Goal: Task Accomplishment & Management: Complete application form

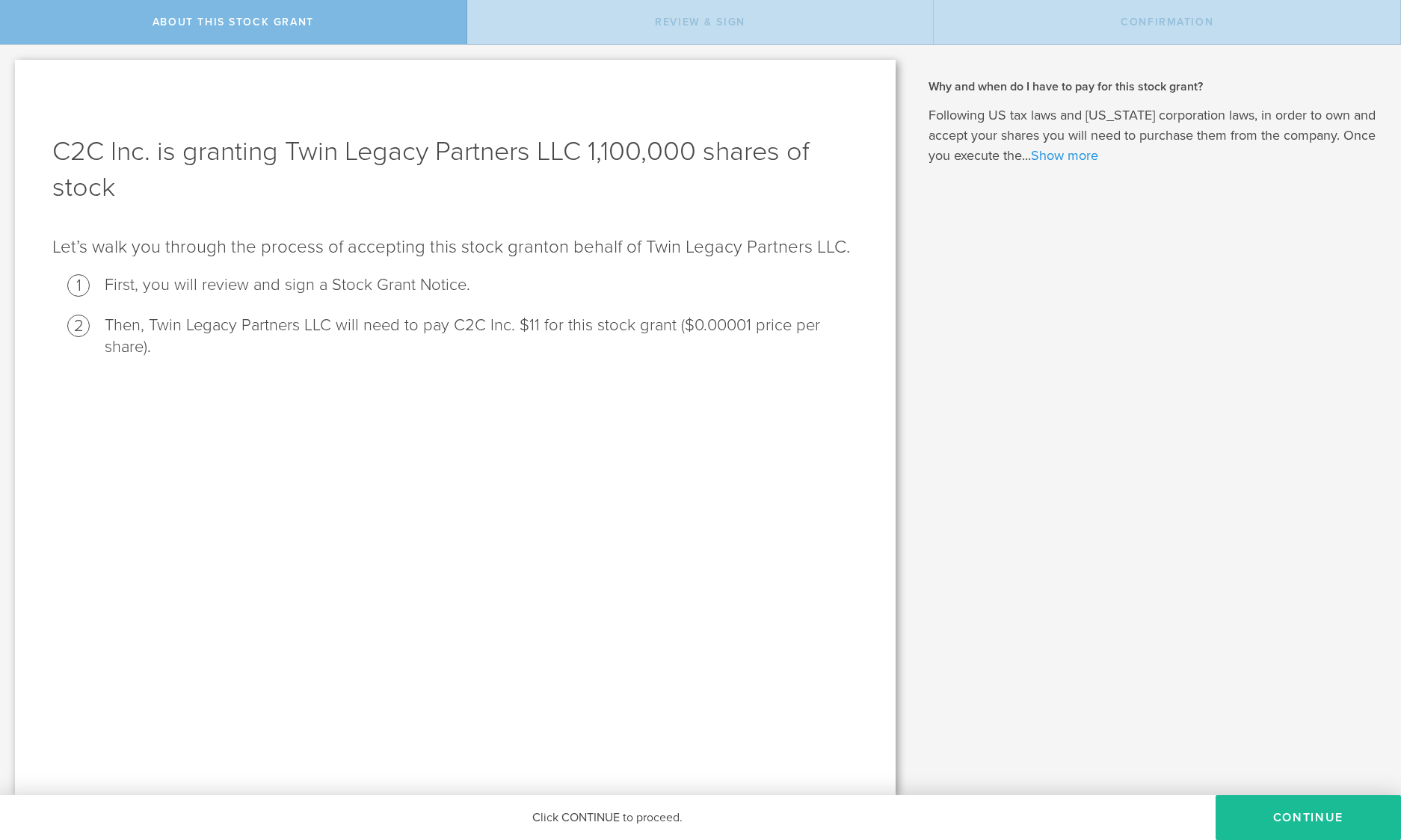
click at [1063, 151] on link "Show more" at bounding box center [1065, 156] width 67 height 17
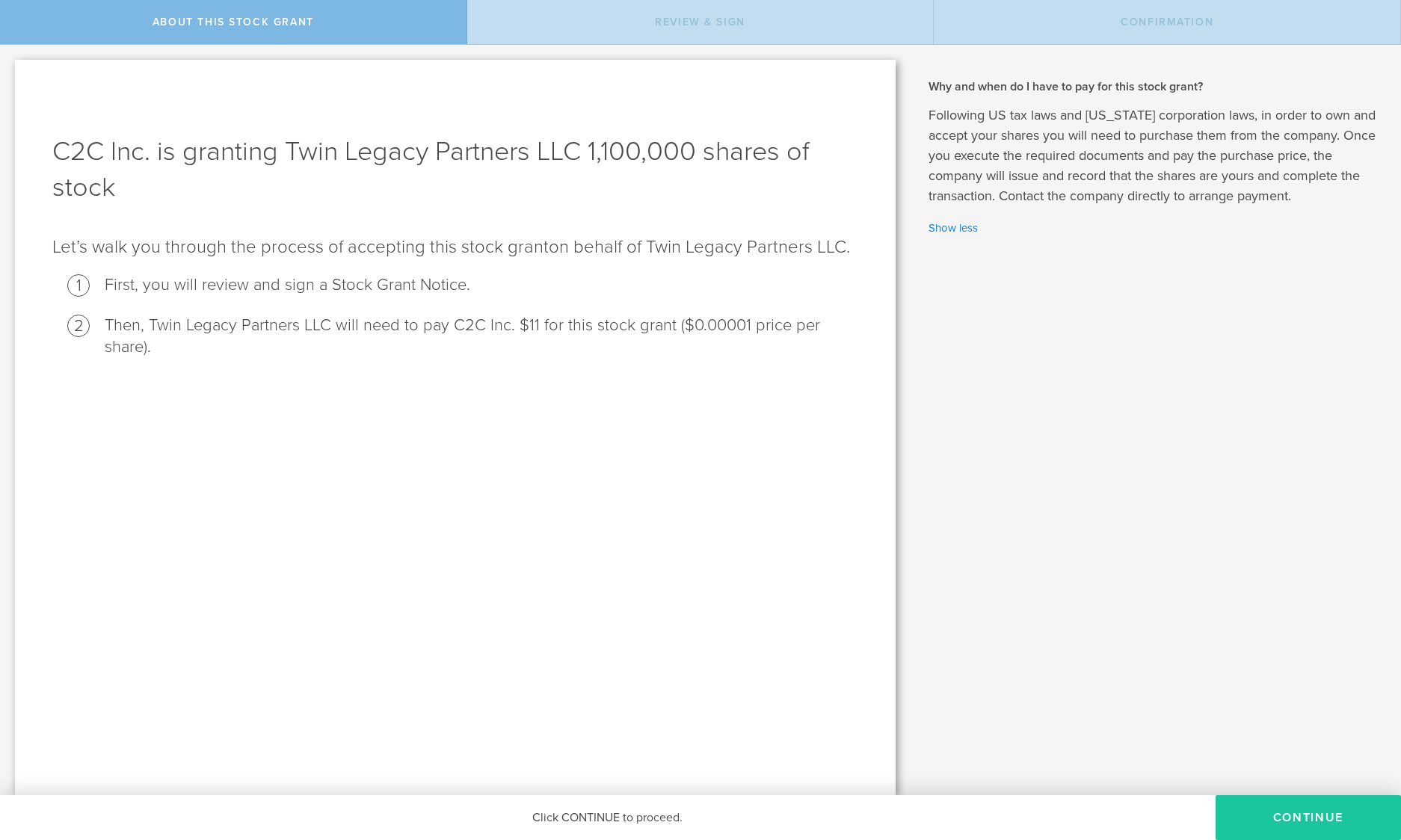
click at [1297, 816] on button "CONTINUE" at bounding box center [1308, 817] width 185 height 45
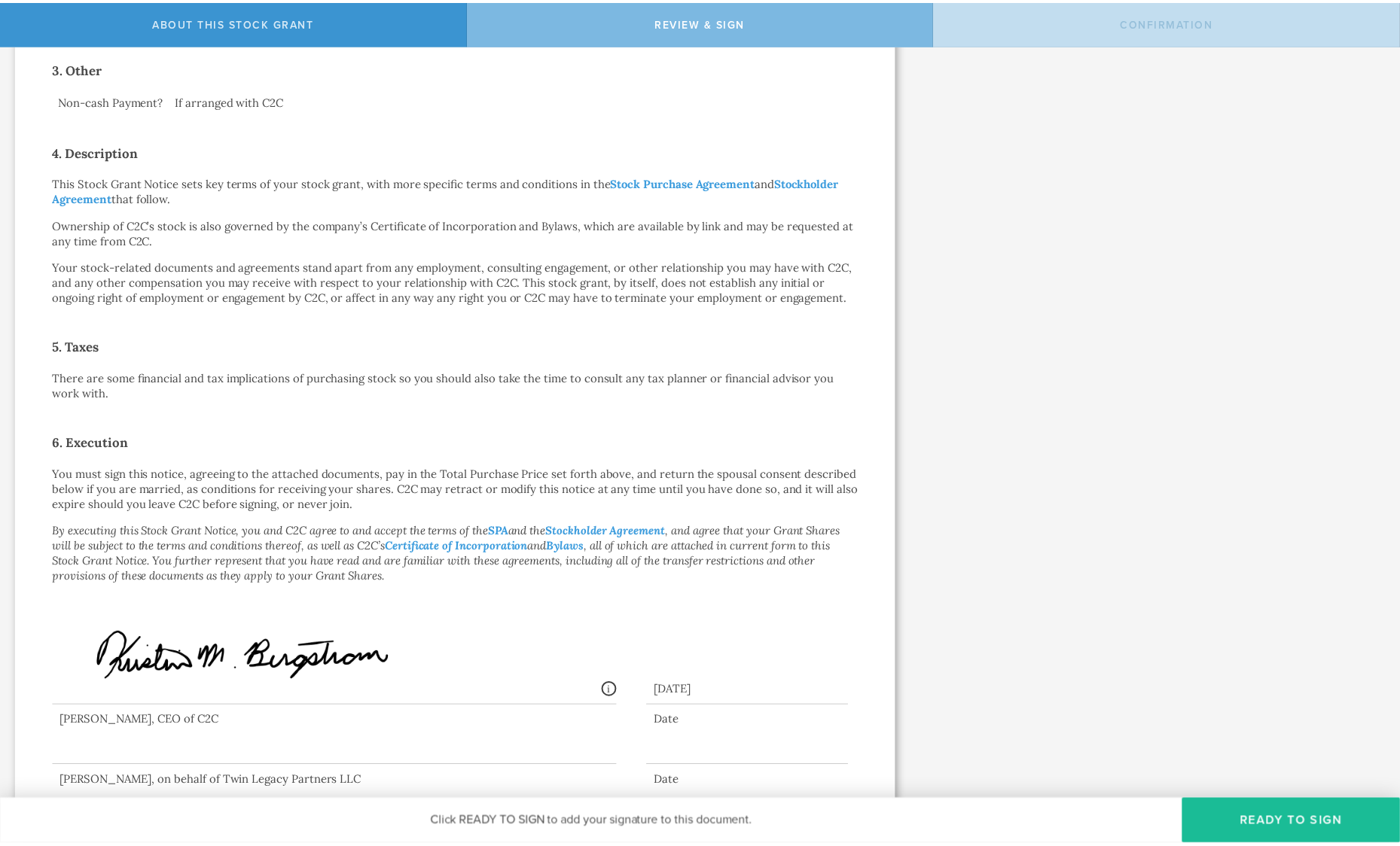
scroll to position [542, 0]
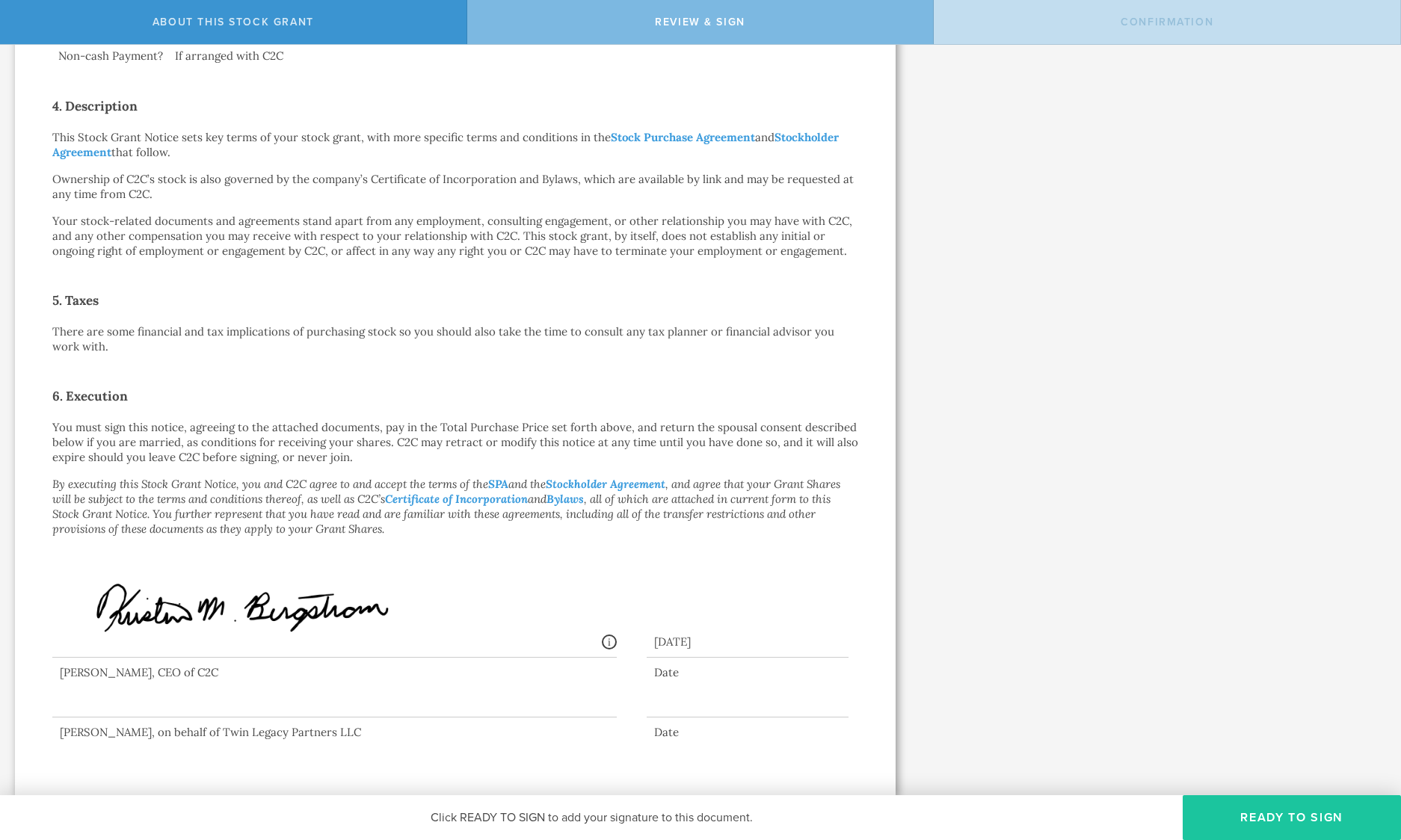
click at [1256, 815] on button "Ready to Sign" at bounding box center [1292, 817] width 218 height 45
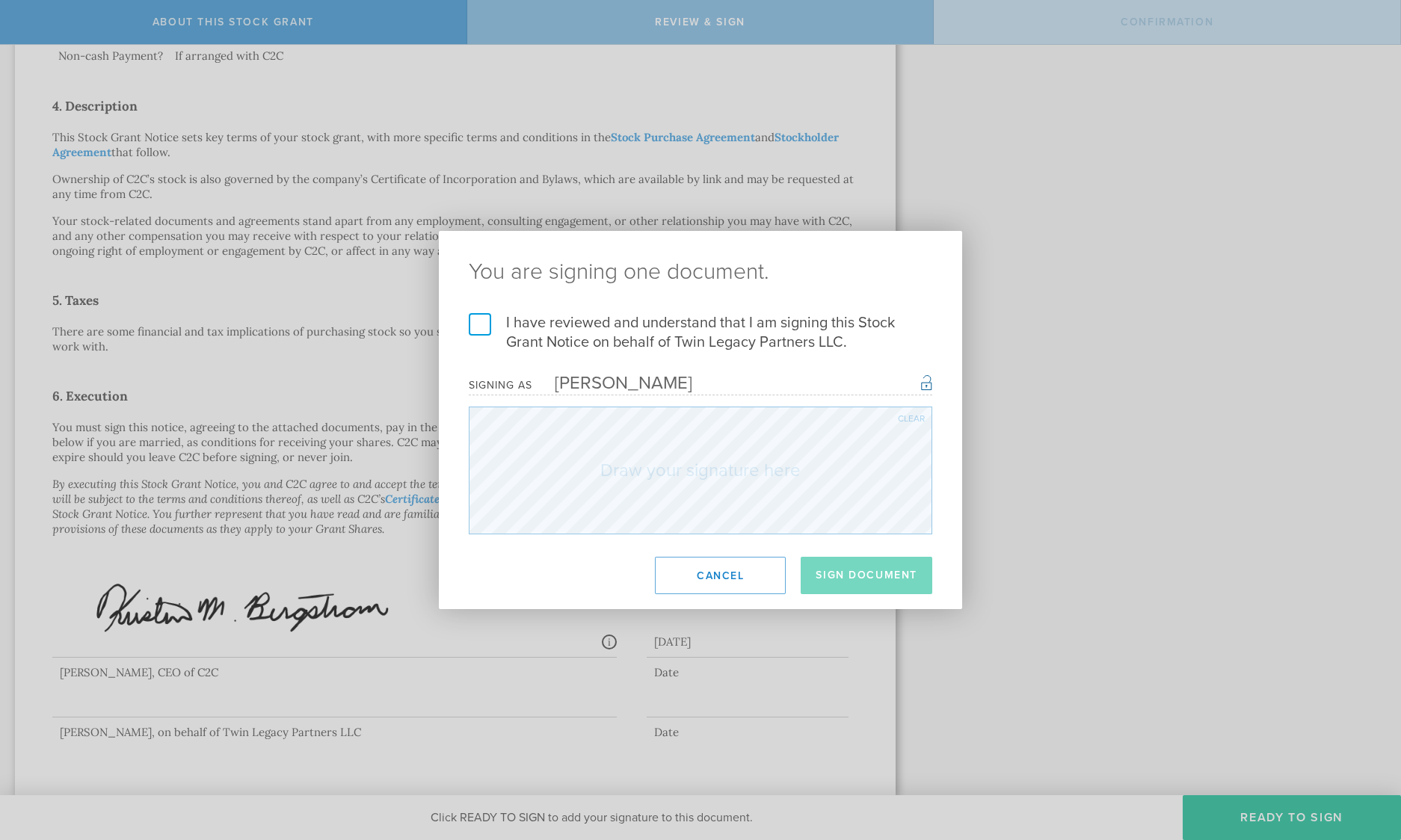
click at [478, 321] on label "I have reviewed and understand that I am signing this Stock Grant Notice on beh…" at bounding box center [700, 332] width 463 height 39
click at [0, 0] on input "I have reviewed and understand that I am signing this Stock Grant Notice on beh…" at bounding box center [0, 0] width 0 height 0
click at [913, 415] on div "Clear" at bounding box center [911, 419] width 27 height 9
click at [915, 414] on div "Clear" at bounding box center [911, 419] width 27 height 9
click at [912, 416] on div "Clear" at bounding box center [911, 419] width 27 height 9
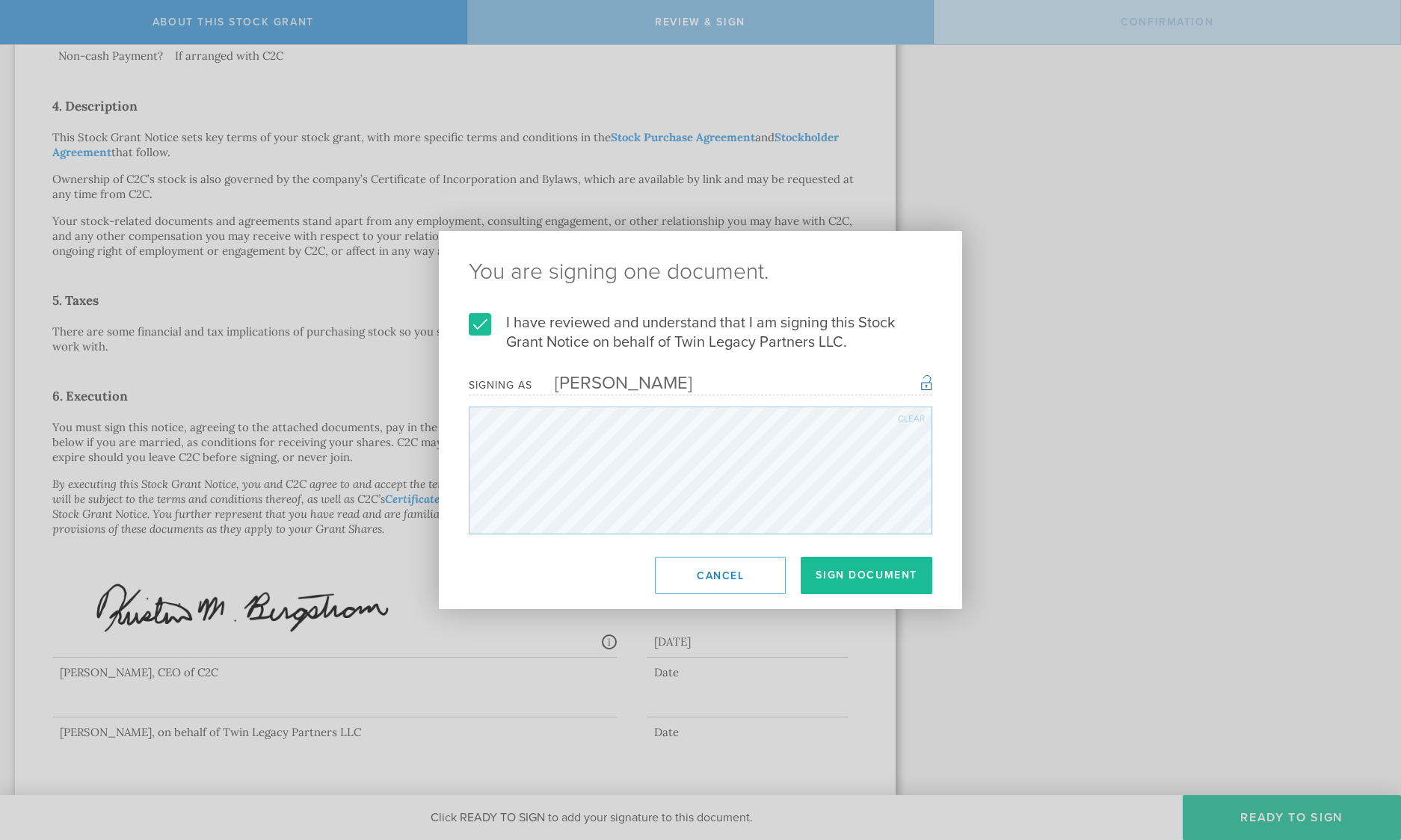
click at [911, 414] on div "Clear" at bounding box center [911, 419] width 27 height 9
click at [906, 421] on div "Clear" at bounding box center [911, 419] width 27 height 9
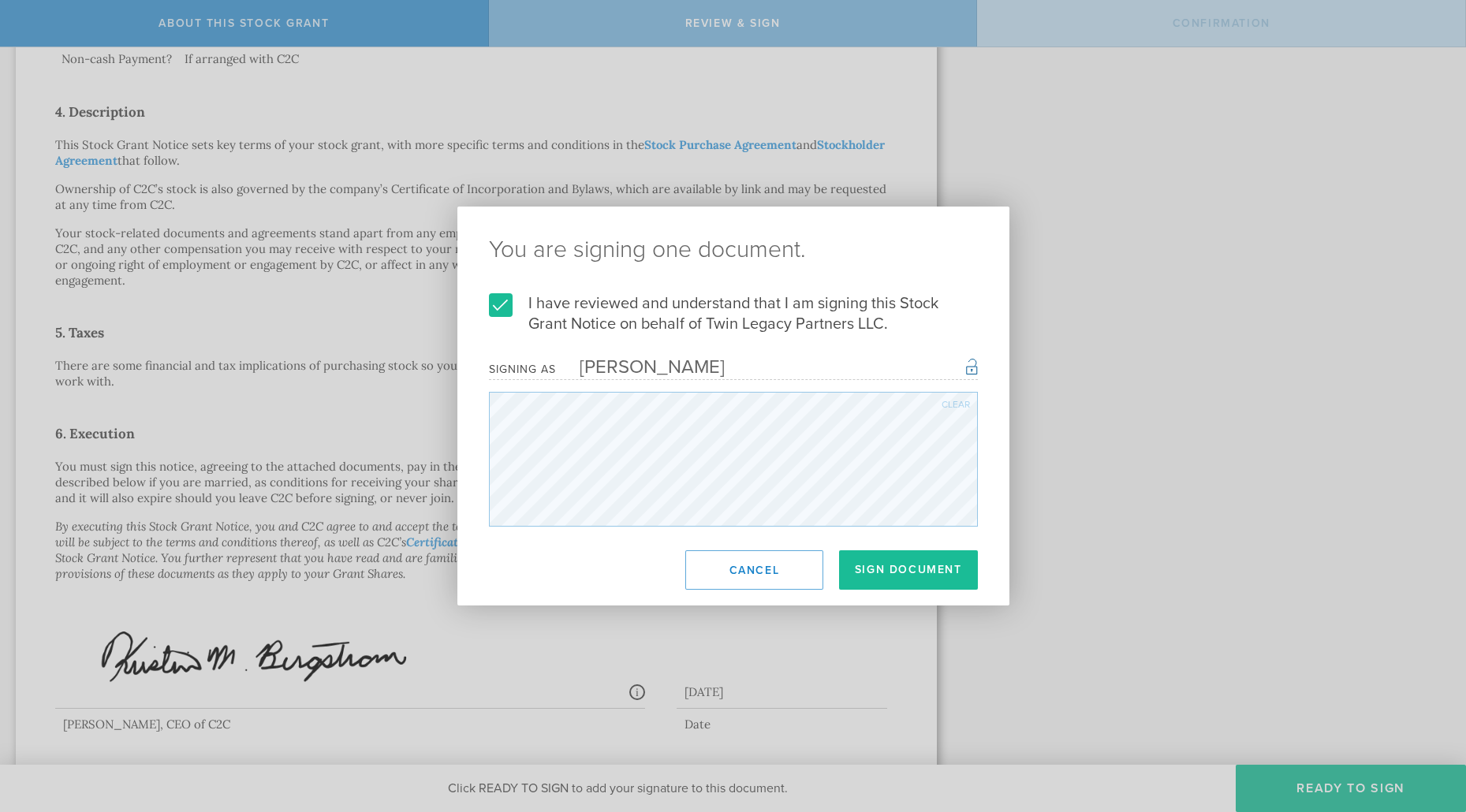
click at [955, 406] on div "Clear" at bounding box center [955, 405] width 28 height 10
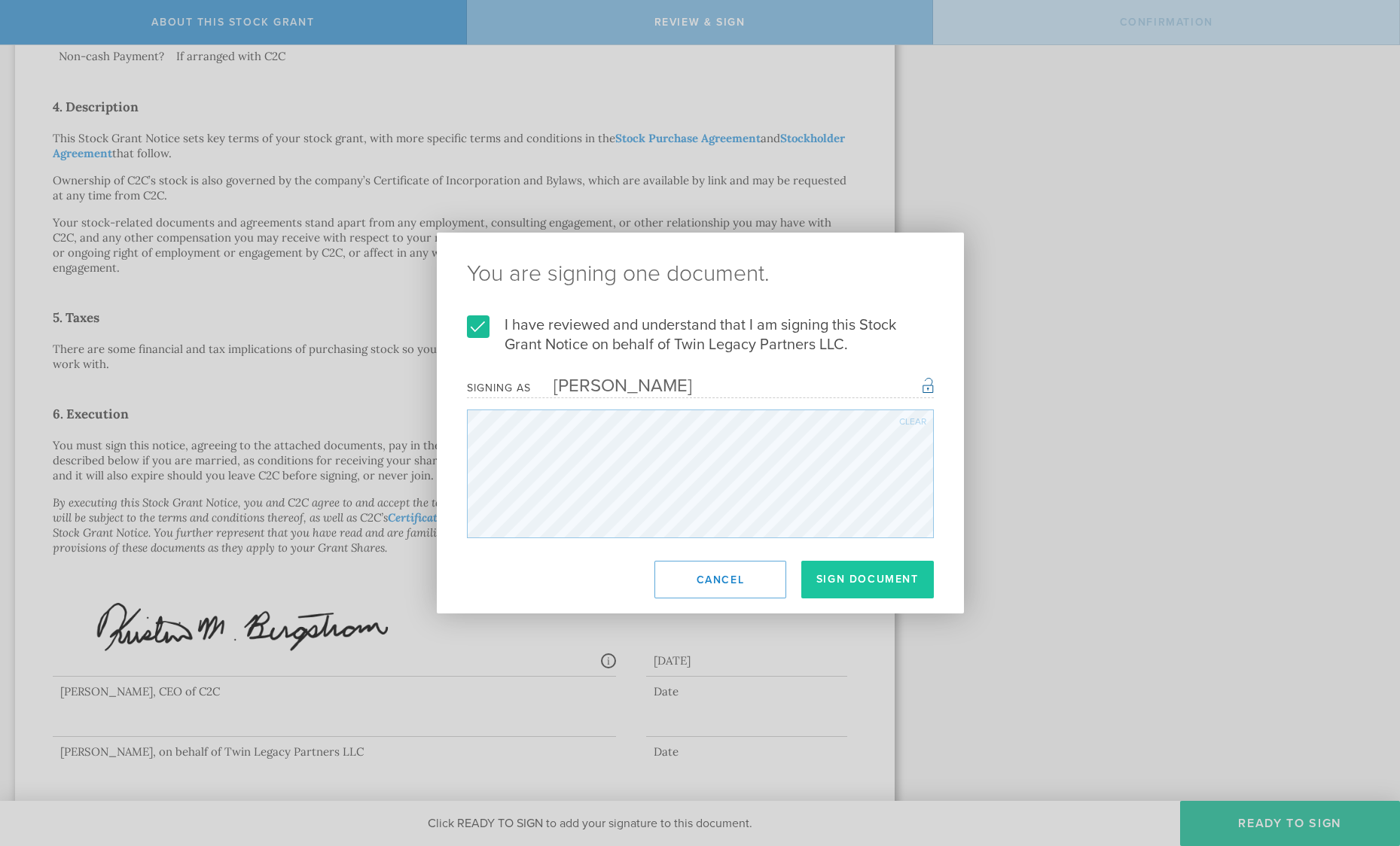
click at [860, 578] on button "Sign Document" at bounding box center [867, 579] width 132 height 38
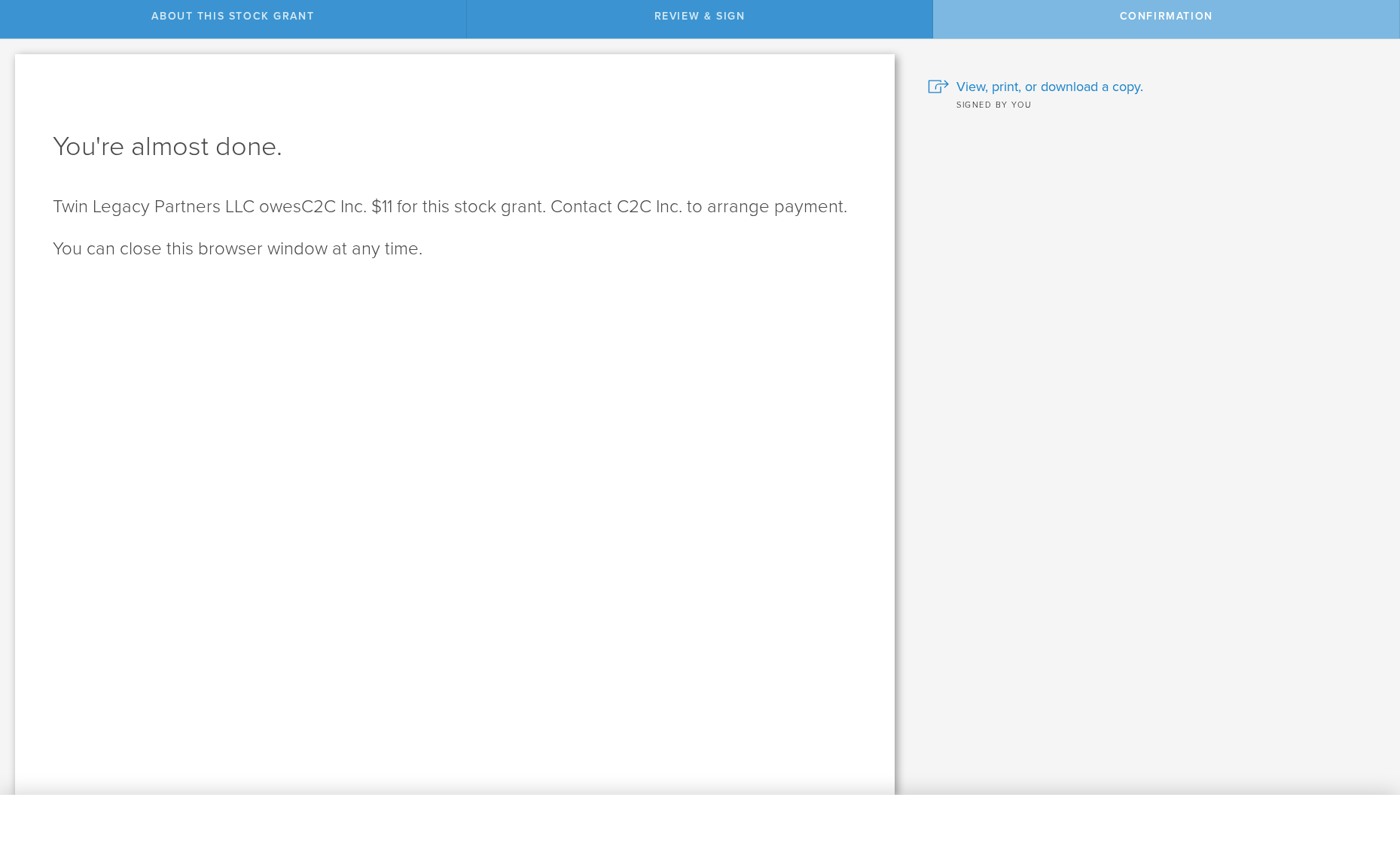
scroll to position [8, 0]
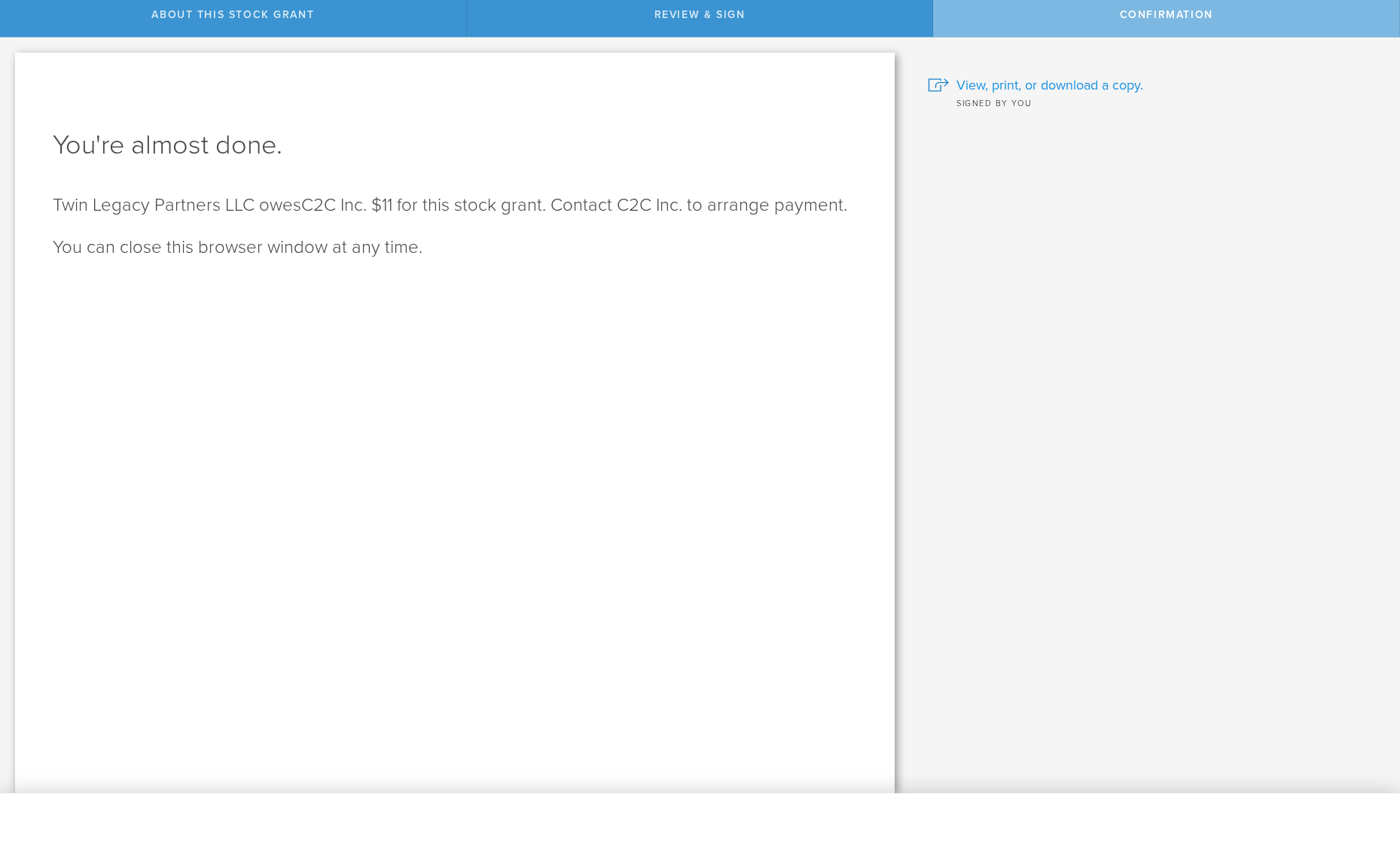
click at [1067, 82] on span "View, print, or download a copy." at bounding box center [1050, 85] width 186 height 19
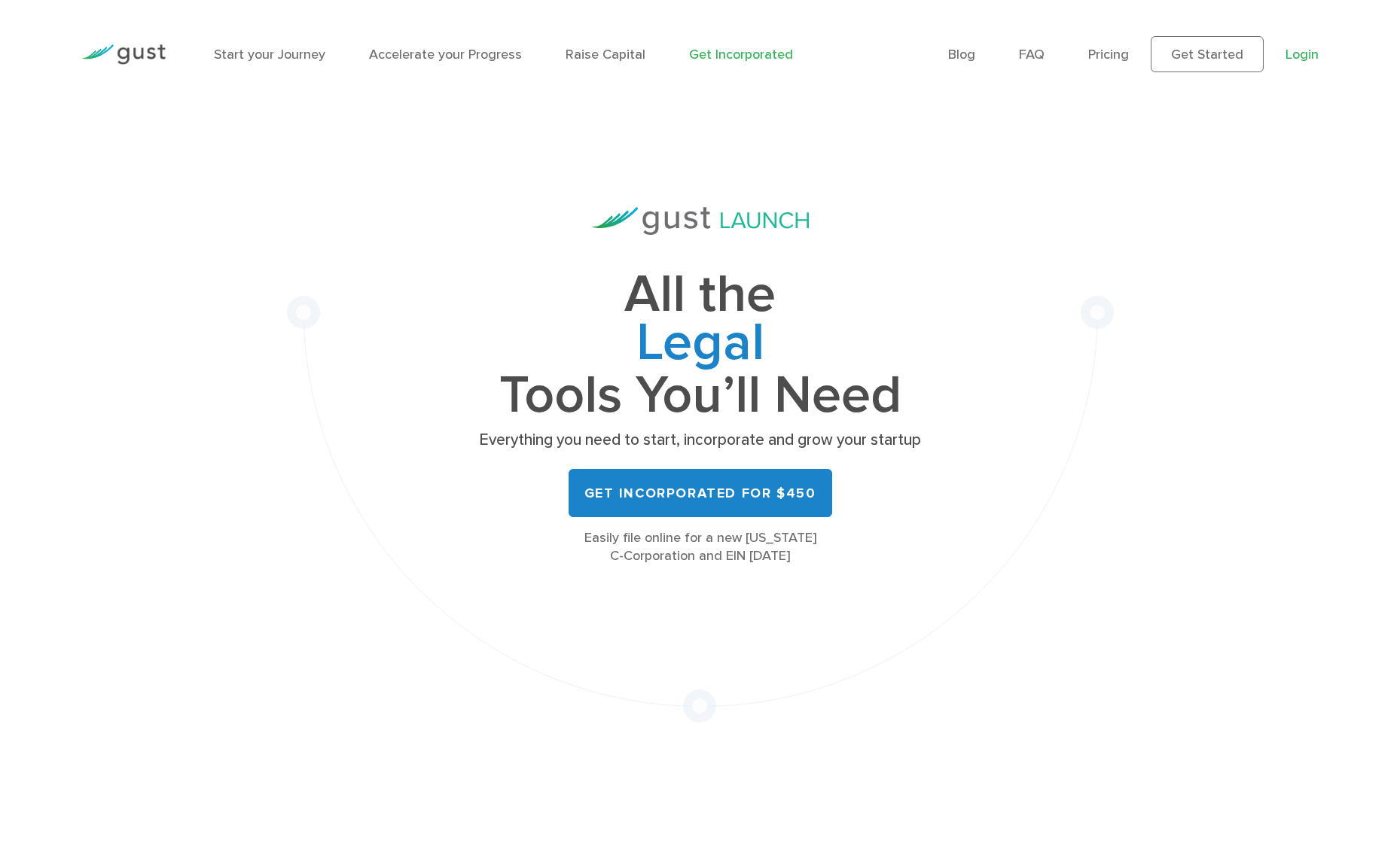
scroll to position [6322, 0]
click at [1301, 48] on link "Login" at bounding box center [1301, 55] width 33 height 16
